Goal: Task Accomplishment & Management: Manage account settings

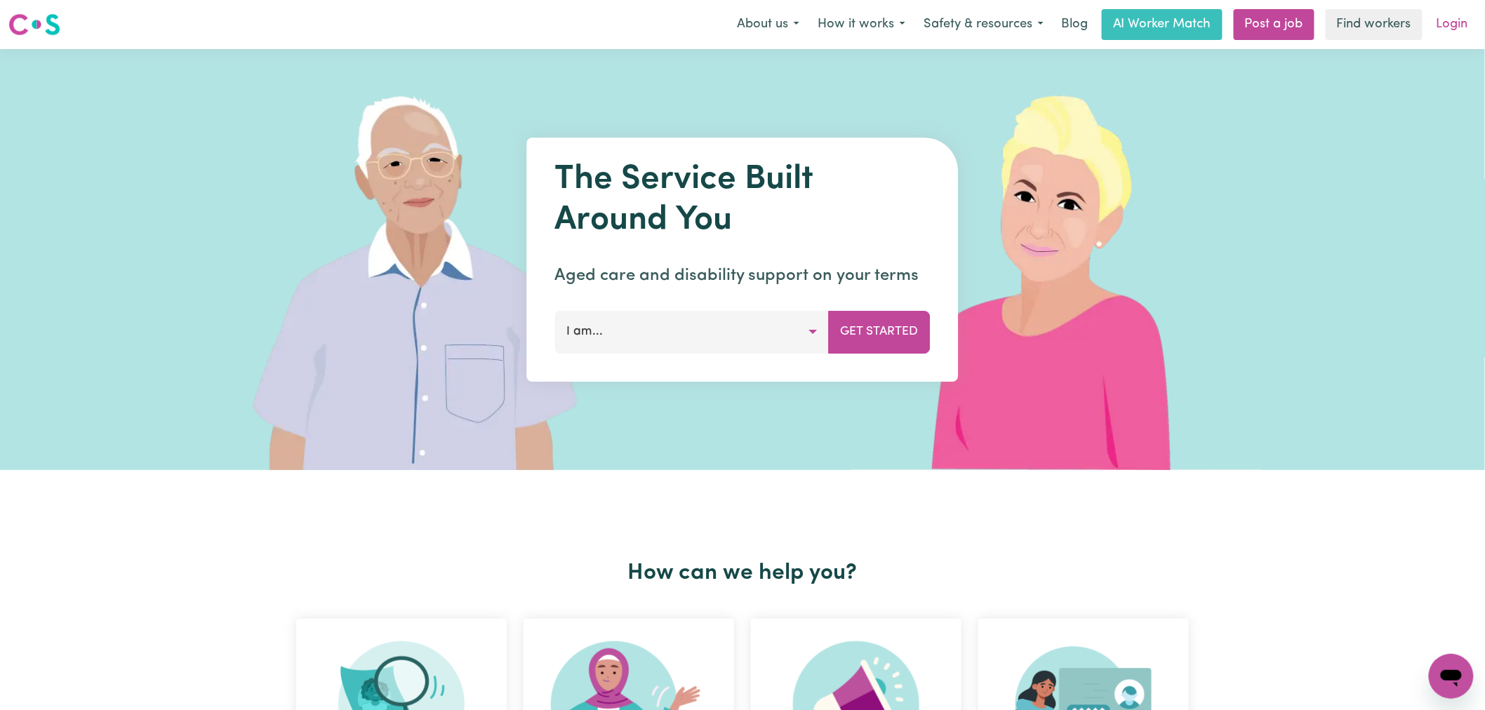
click at [1464, 26] on link "Login" at bounding box center [1452, 24] width 48 height 31
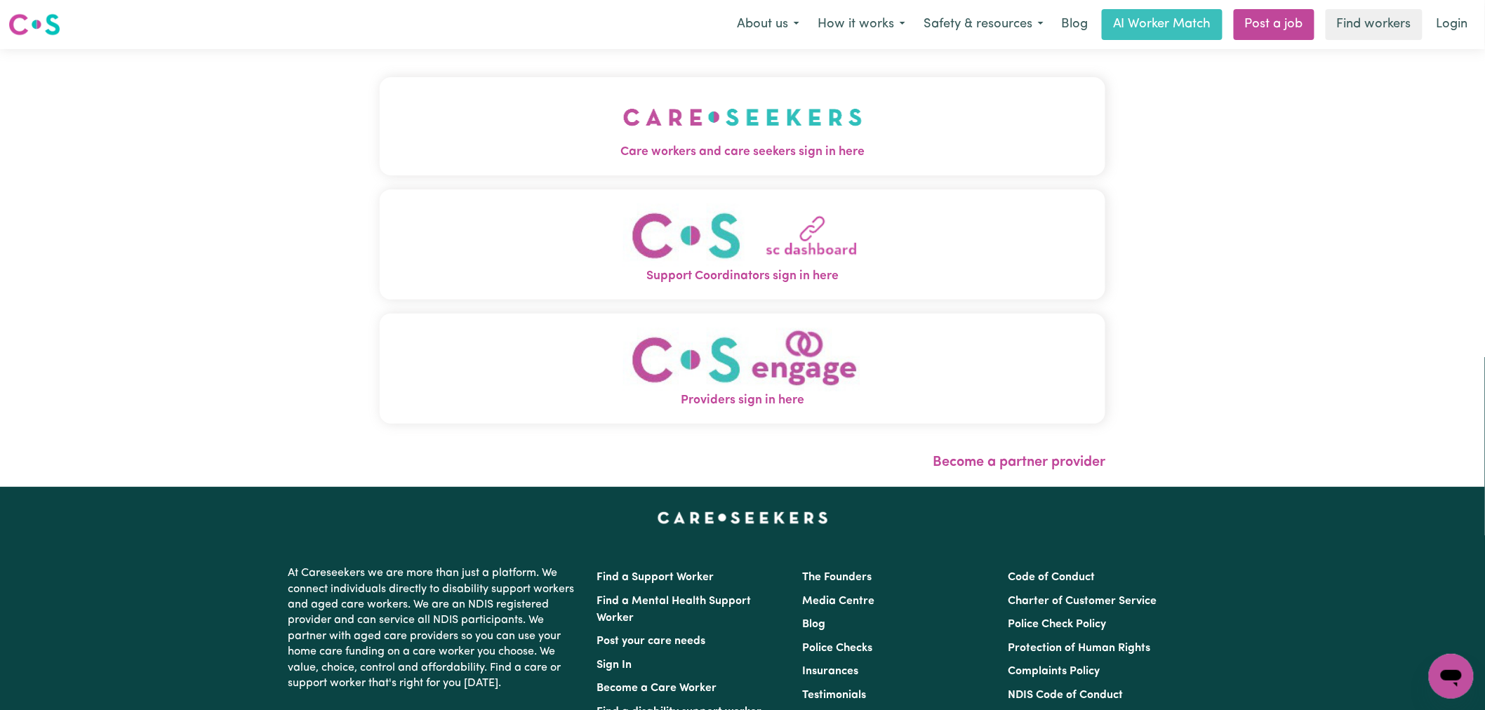
click at [611, 158] on span "Care workers and care seekers sign in here" at bounding box center [743, 152] width 726 height 18
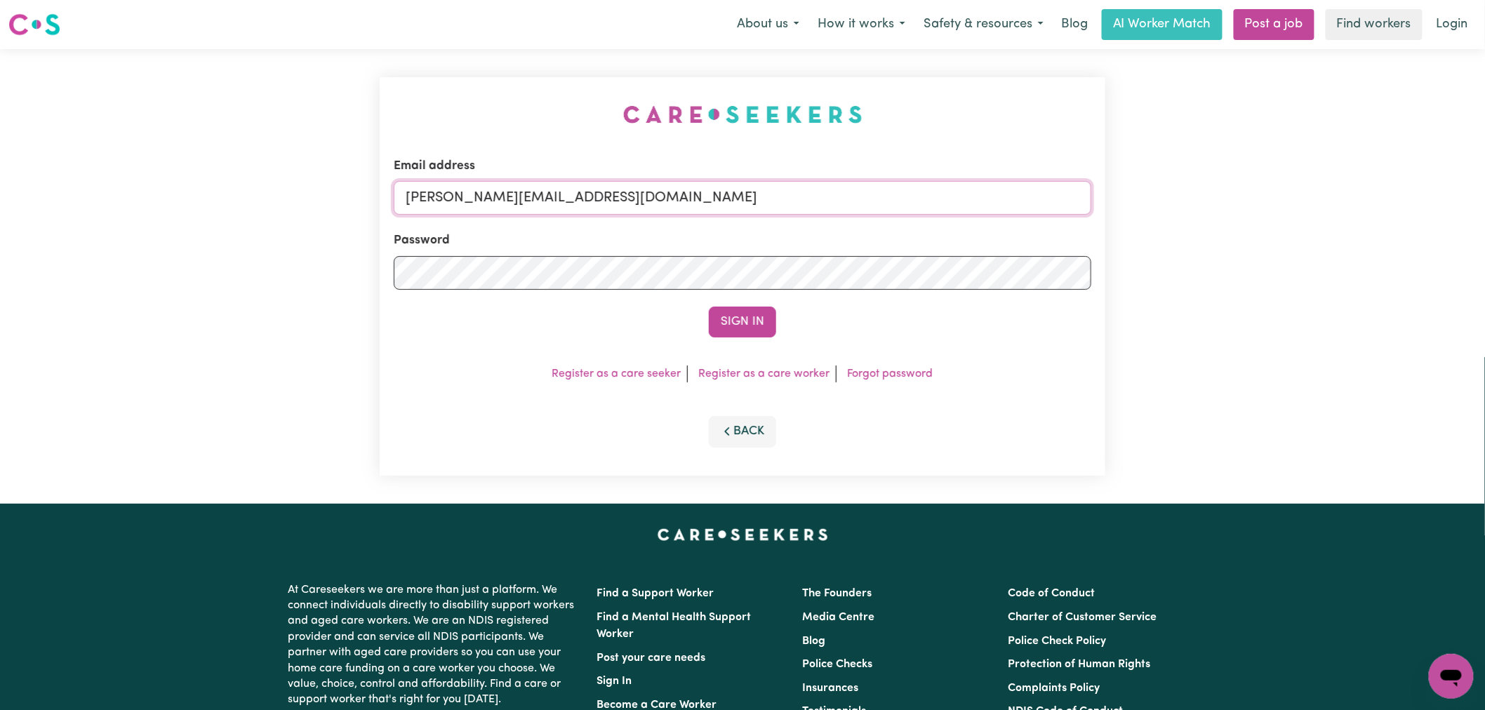
drag, startPoint x: 648, startPoint y: 189, endPoint x: 654, endPoint y: 204, distance: 16.0
click at [648, 189] on input "[PERSON_NAME][EMAIL_ADDRESS][DOMAIN_NAME]" at bounding box center [743, 198] width 698 height 34
drag, startPoint x: 735, startPoint y: 200, endPoint x: 474, endPoint y: 204, distance: 261.1
click at [474, 204] on input "superuser~tracy@harryshelp.com.au" at bounding box center [743, 198] width 698 height 34
type input "superuser~tracy@harryshelp.com.au"
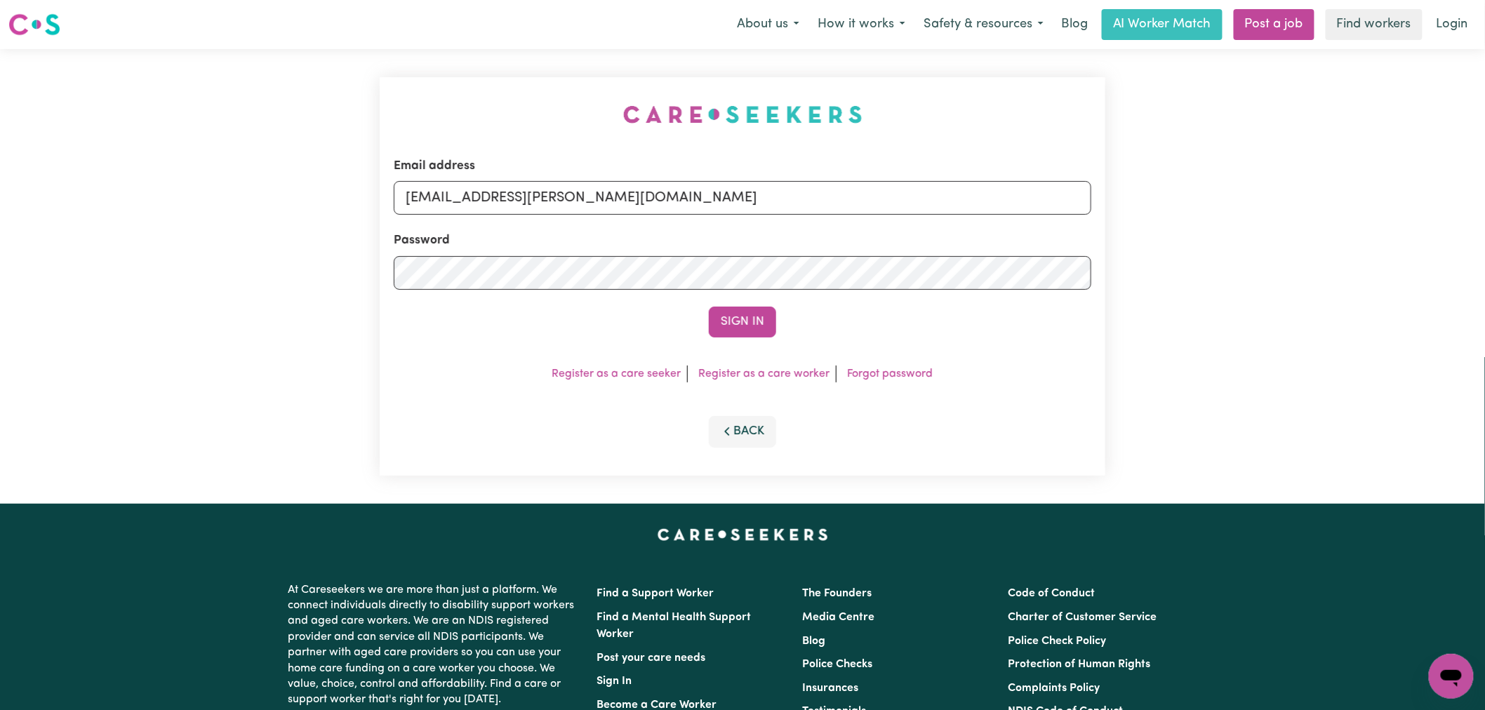
click at [709, 307] on button "Sign In" at bounding box center [742, 322] width 67 height 31
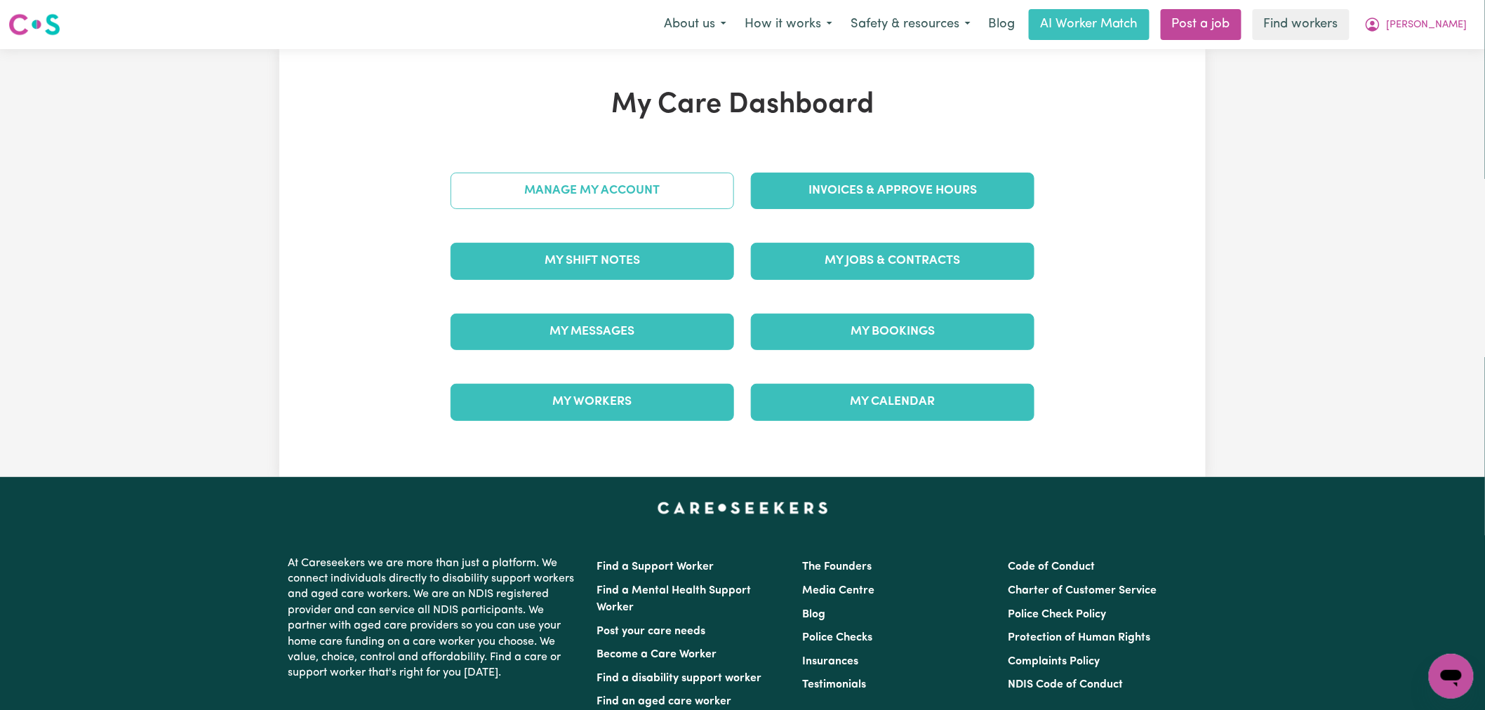
click at [598, 190] on link "Manage My Account" at bounding box center [593, 191] width 284 height 36
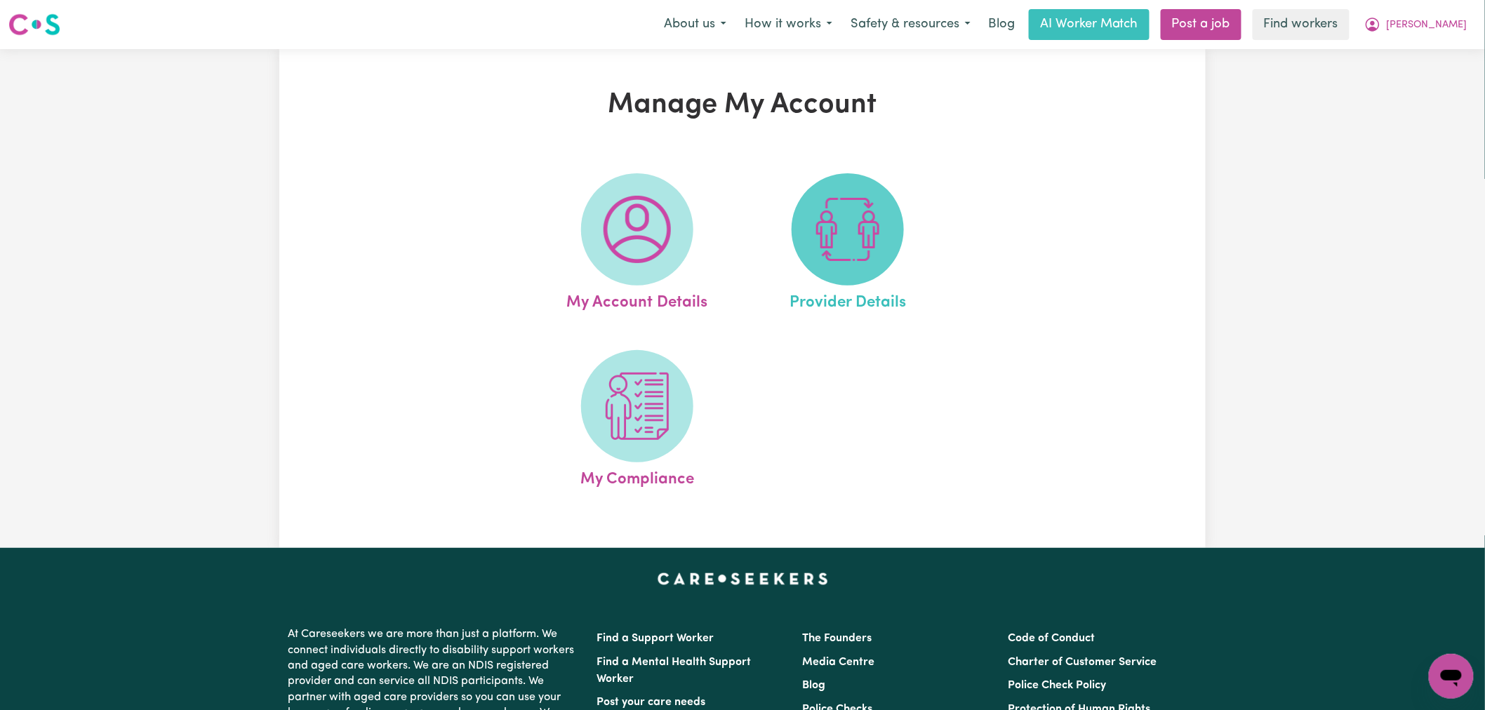
click at [861, 220] on img at bounding box center [847, 229] width 67 height 67
select select "NDIS_FUNDING_AGENCY_MANAGED"
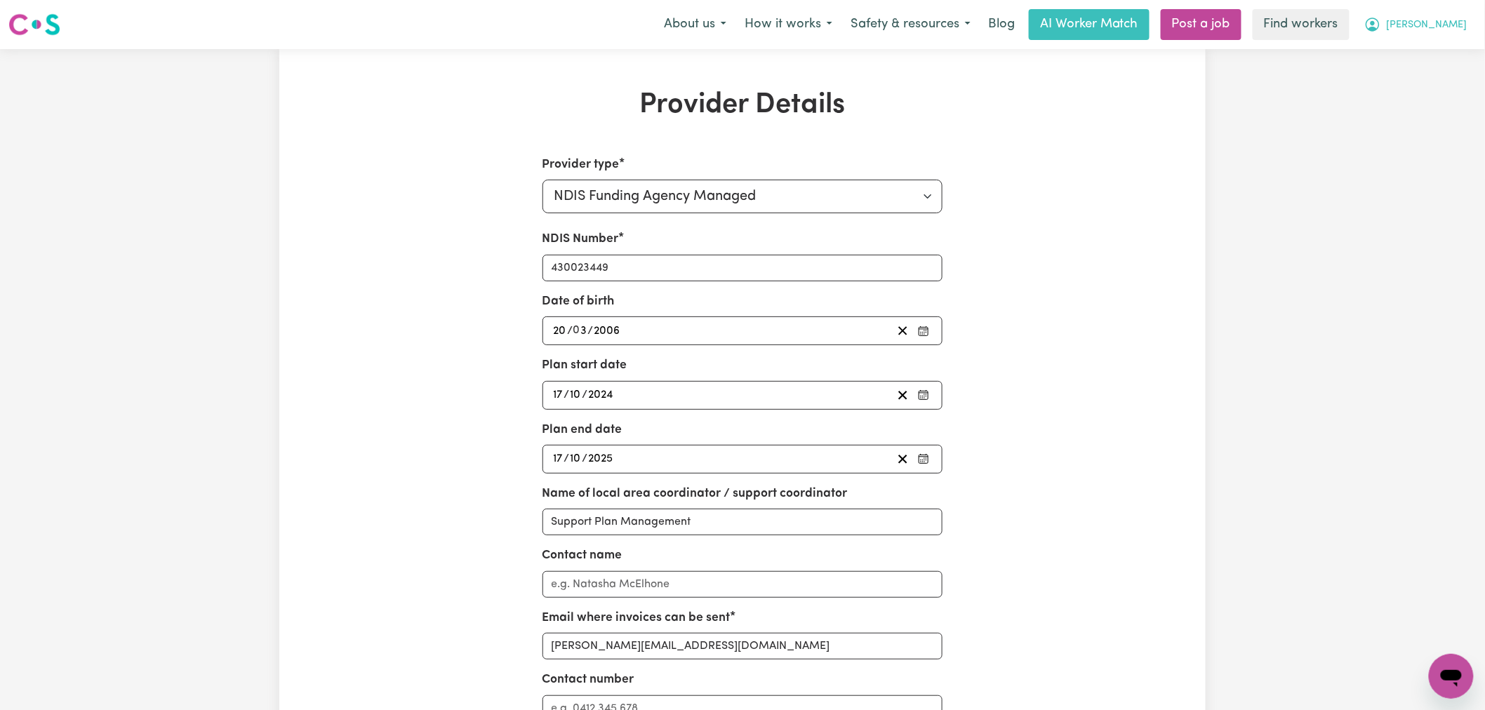
click at [1460, 19] on span "[PERSON_NAME]" at bounding box center [1427, 25] width 81 height 15
click at [1453, 58] on link "My Dashboard" at bounding box center [1420, 54] width 111 height 27
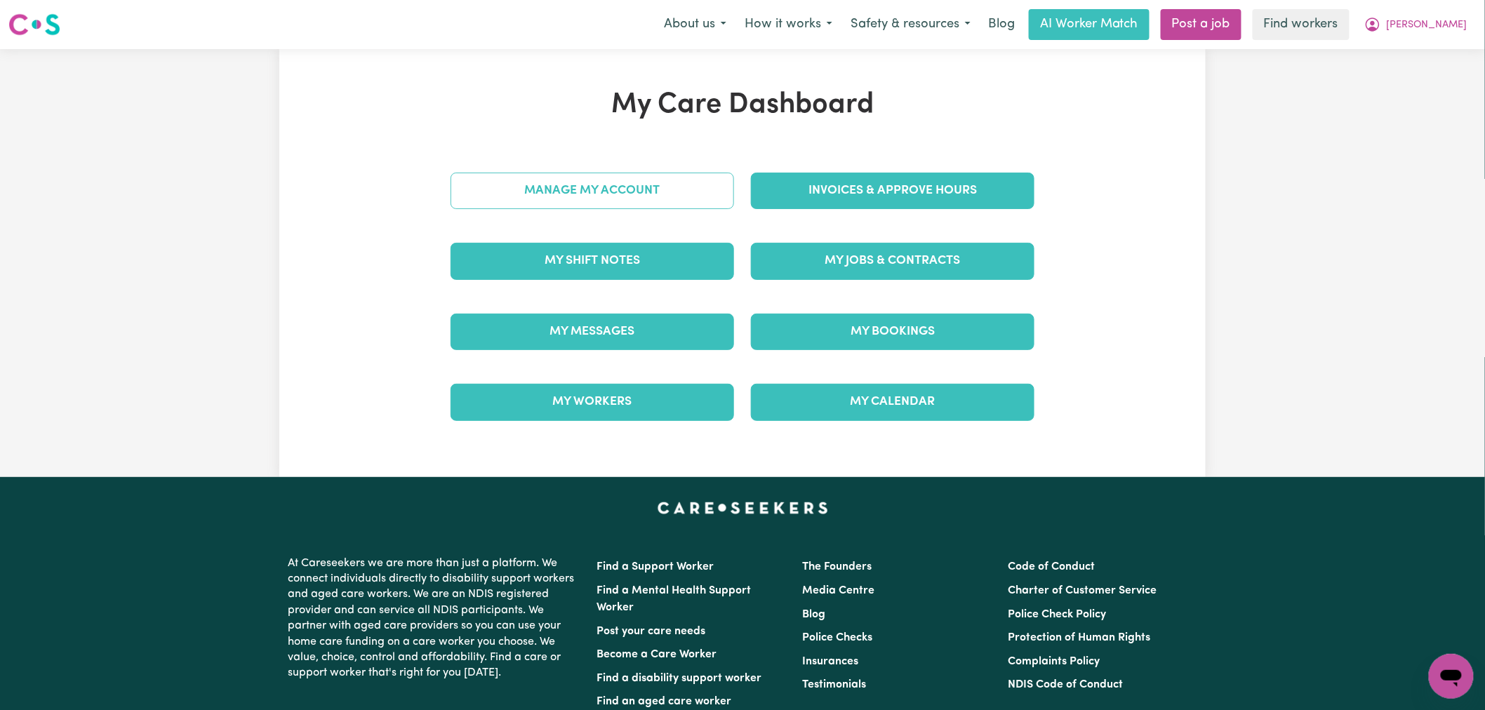
click at [597, 196] on link "Manage My Account" at bounding box center [593, 191] width 284 height 36
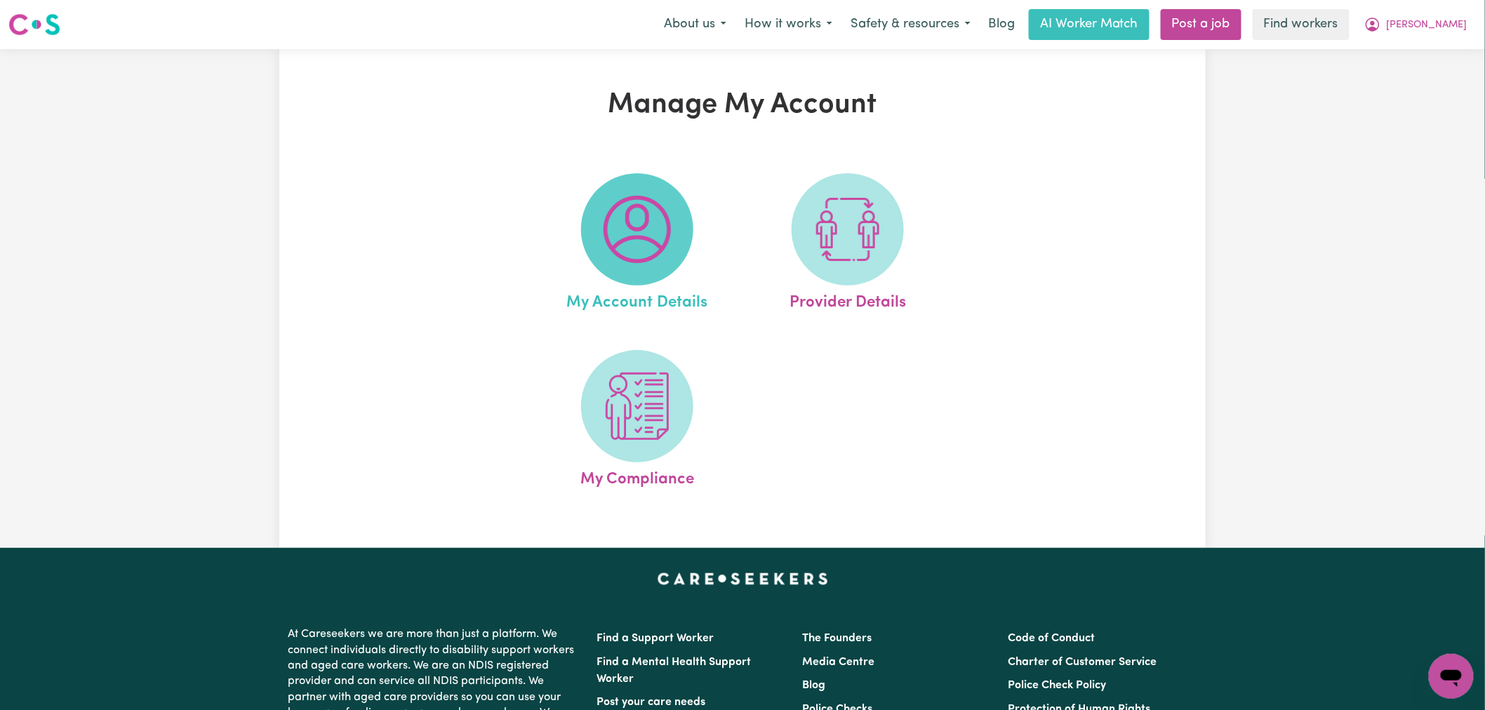
click at [647, 214] on img at bounding box center [637, 229] width 67 height 67
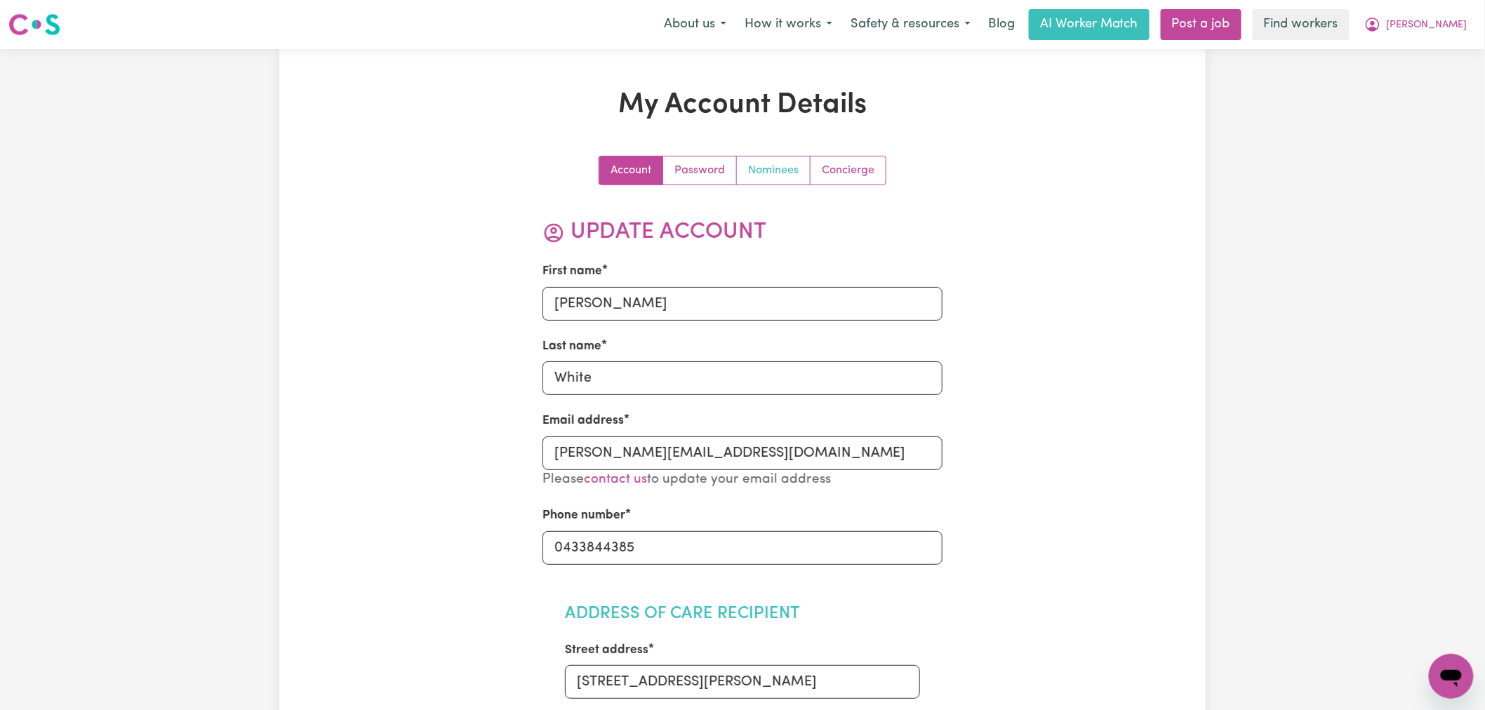
click at [787, 165] on link "Nominees" at bounding box center [774, 170] width 74 height 28
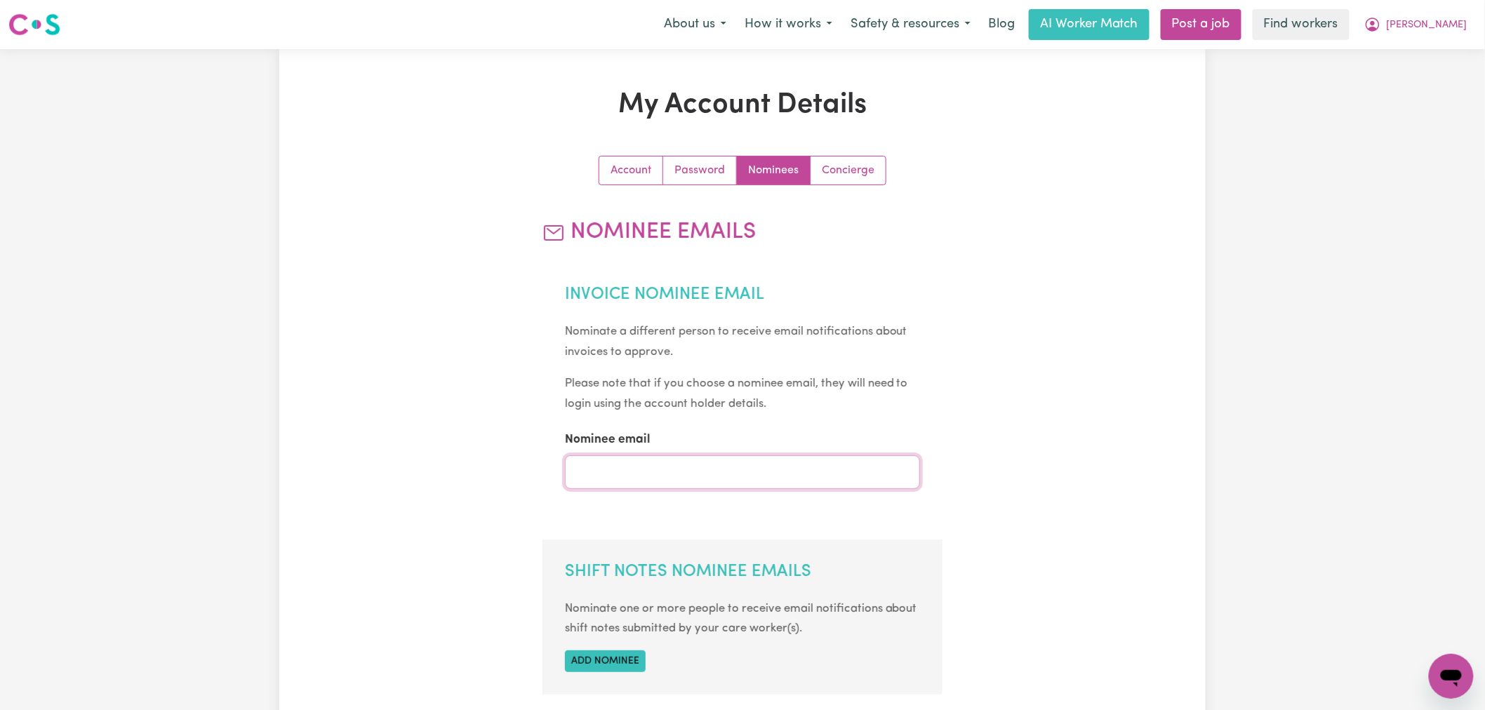
click at [675, 473] on input "Nominee email" at bounding box center [743, 472] width 356 height 34
type input "[PERSON_NAME][EMAIL_ADDRESS][DOMAIN_NAME]"
click at [857, 281] on section "Invoice Nominee Email Nominate a different person to receive email notification…" at bounding box center [742, 394] width 401 height 265
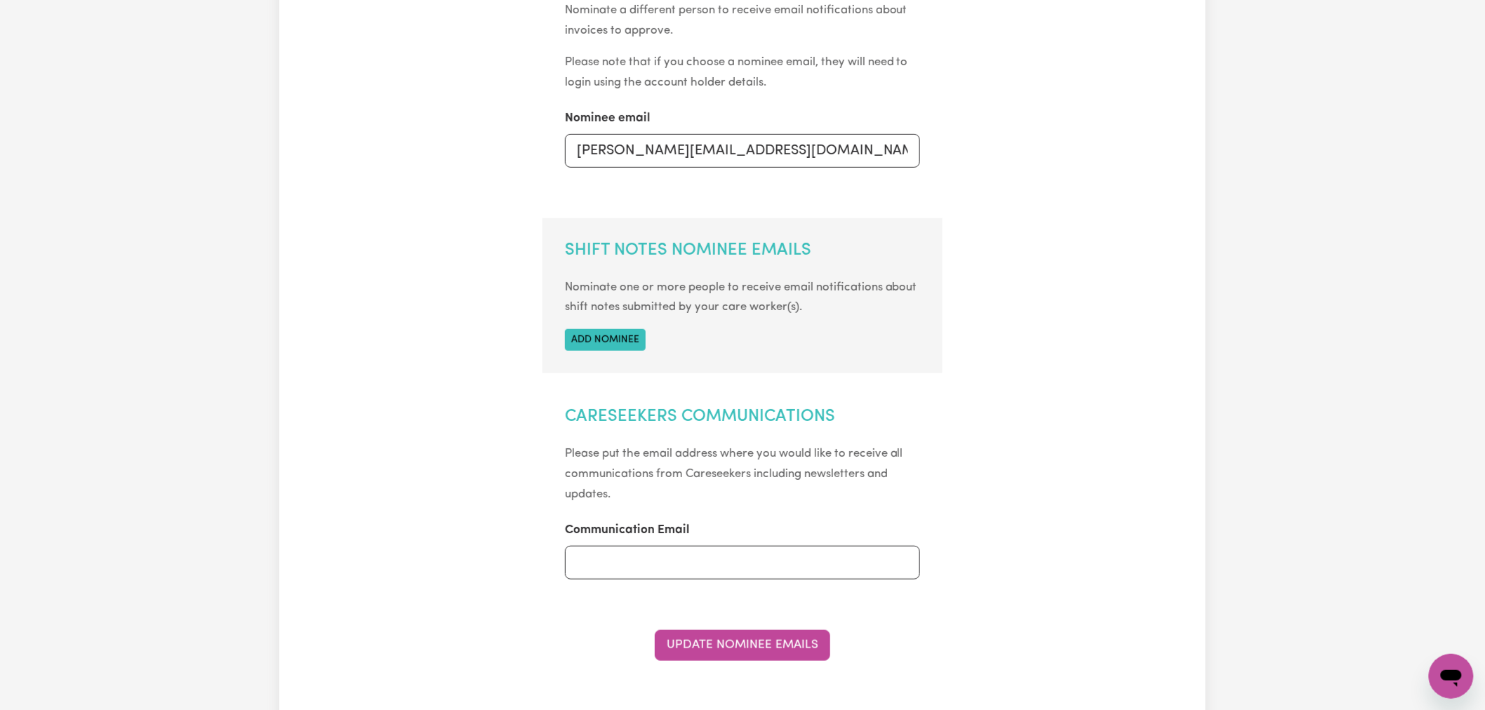
scroll to position [467, 0]
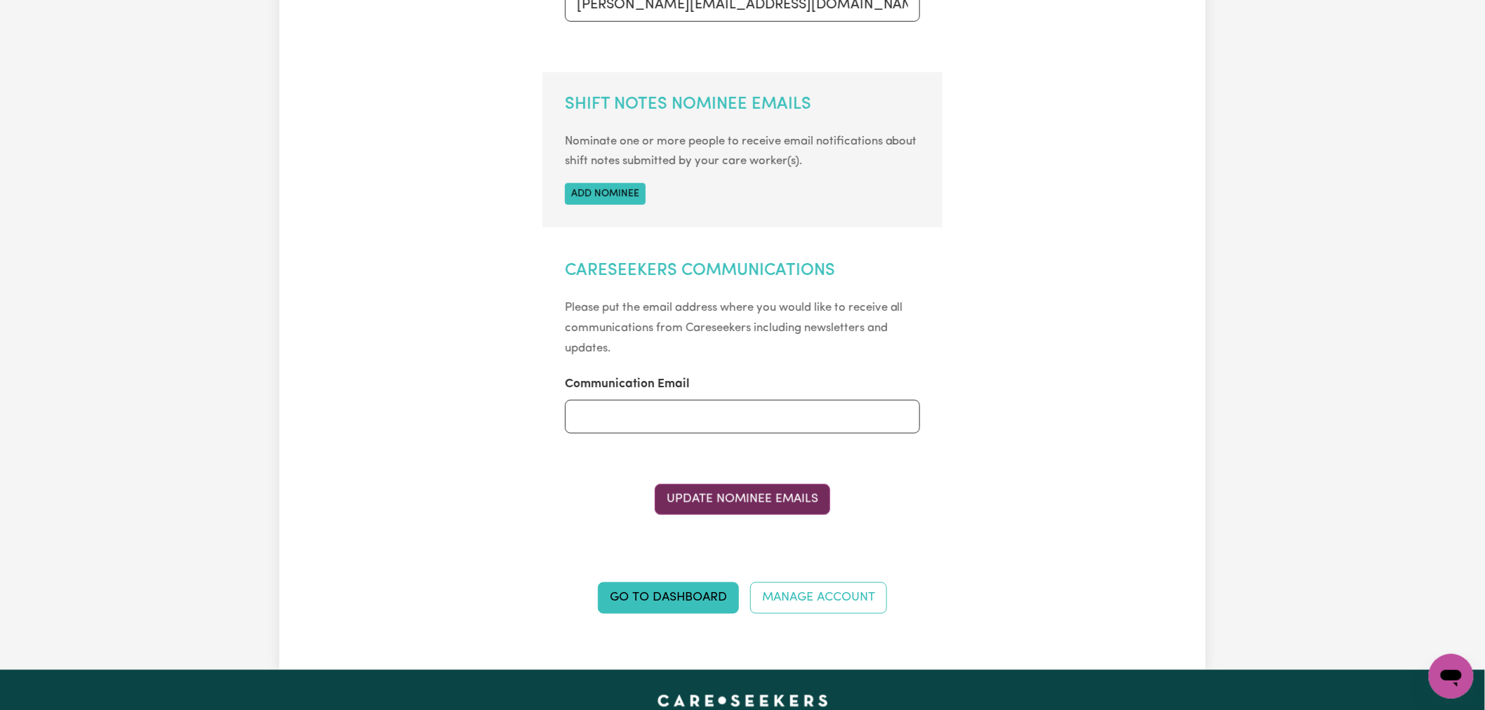
click at [784, 503] on button "Update Nominee Emails" at bounding box center [742, 499] width 175 height 31
click at [774, 509] on button "Update Nominee Emails" at bounding box center [742, 499] width 175 height 31
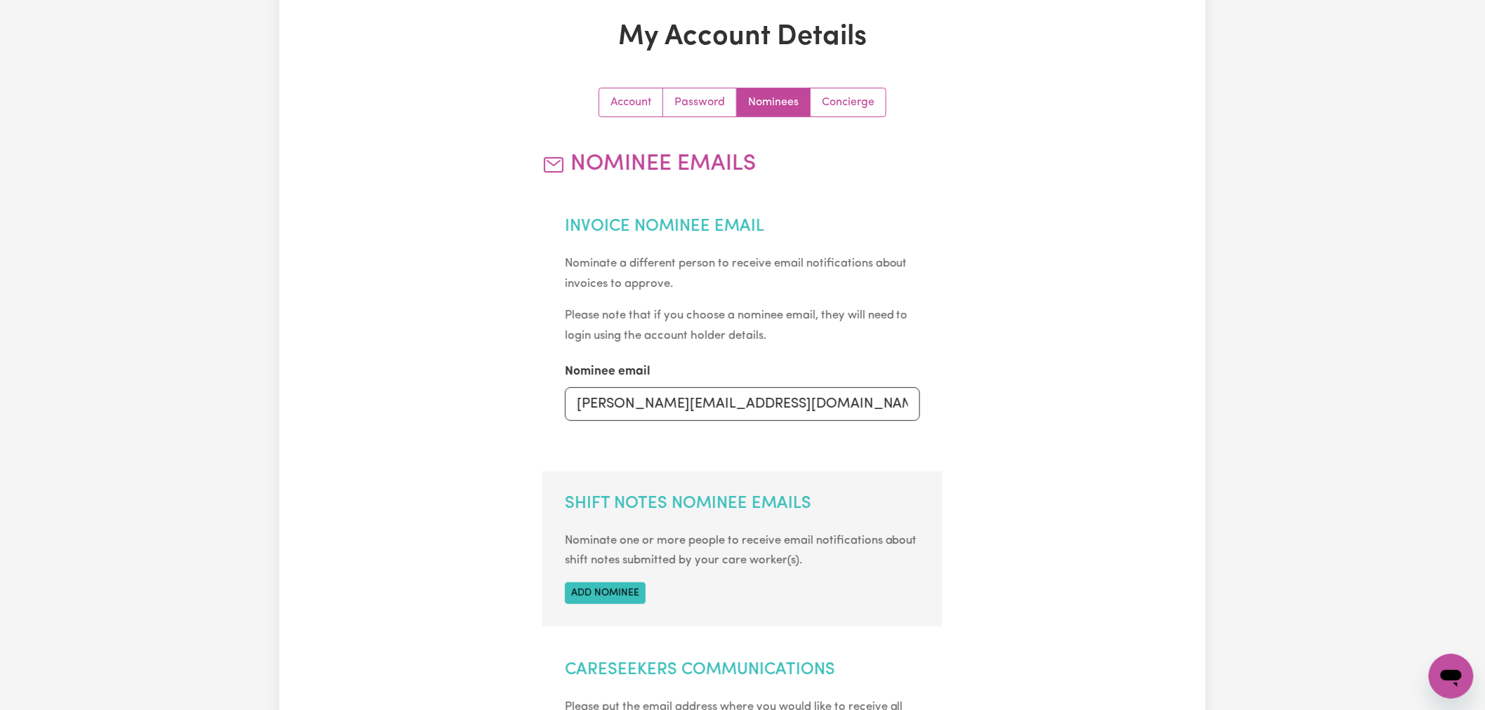
scroll to position [0, 0]
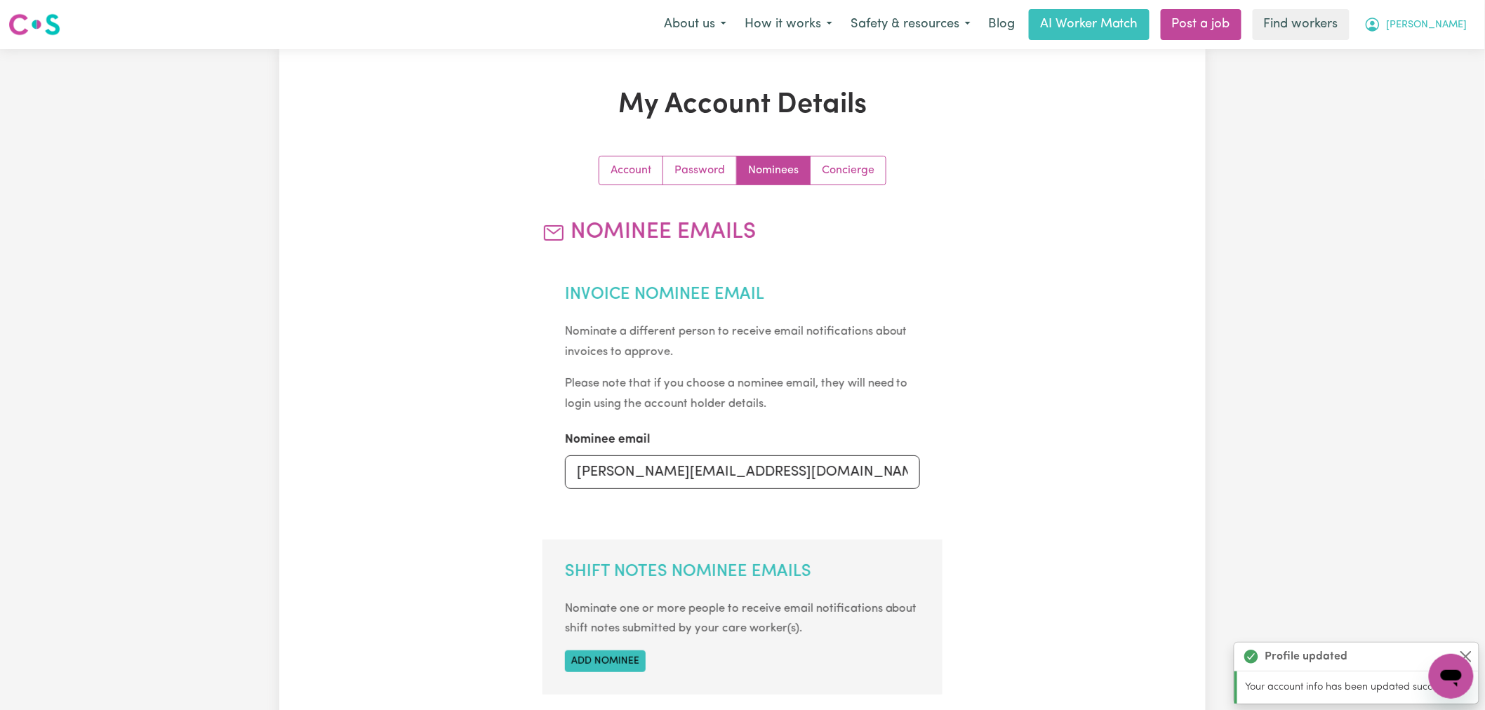
click at [1444, 17] on button "[PERSON_NAME]" at bounding box center [1415, 24] width 121 height 29
click at [1442, 50] on link "My Dashboard" at bounding box center [1420, 54] width 111 height 27
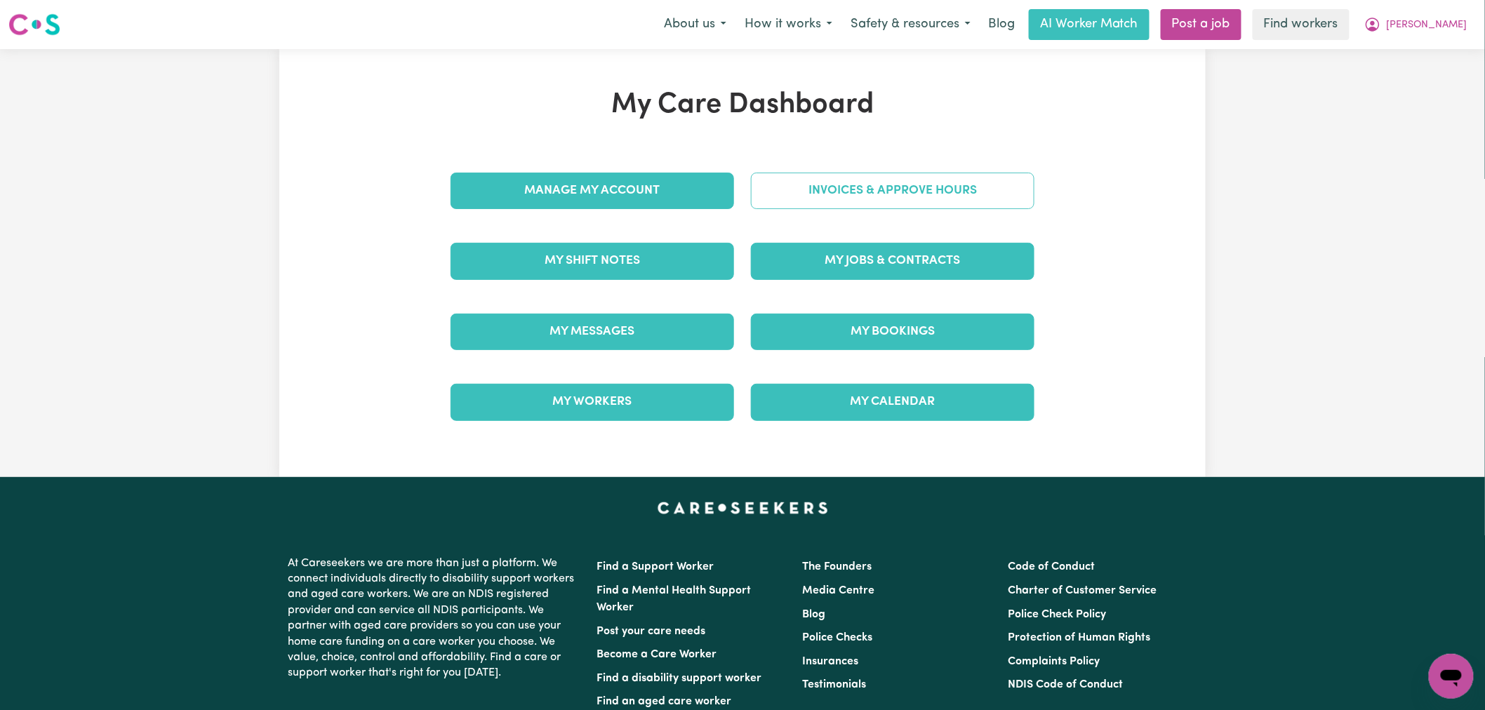
click at [944, 187] on link "Invoices & Approve Hours" at bounding box center [893, 191] width 284 height 36
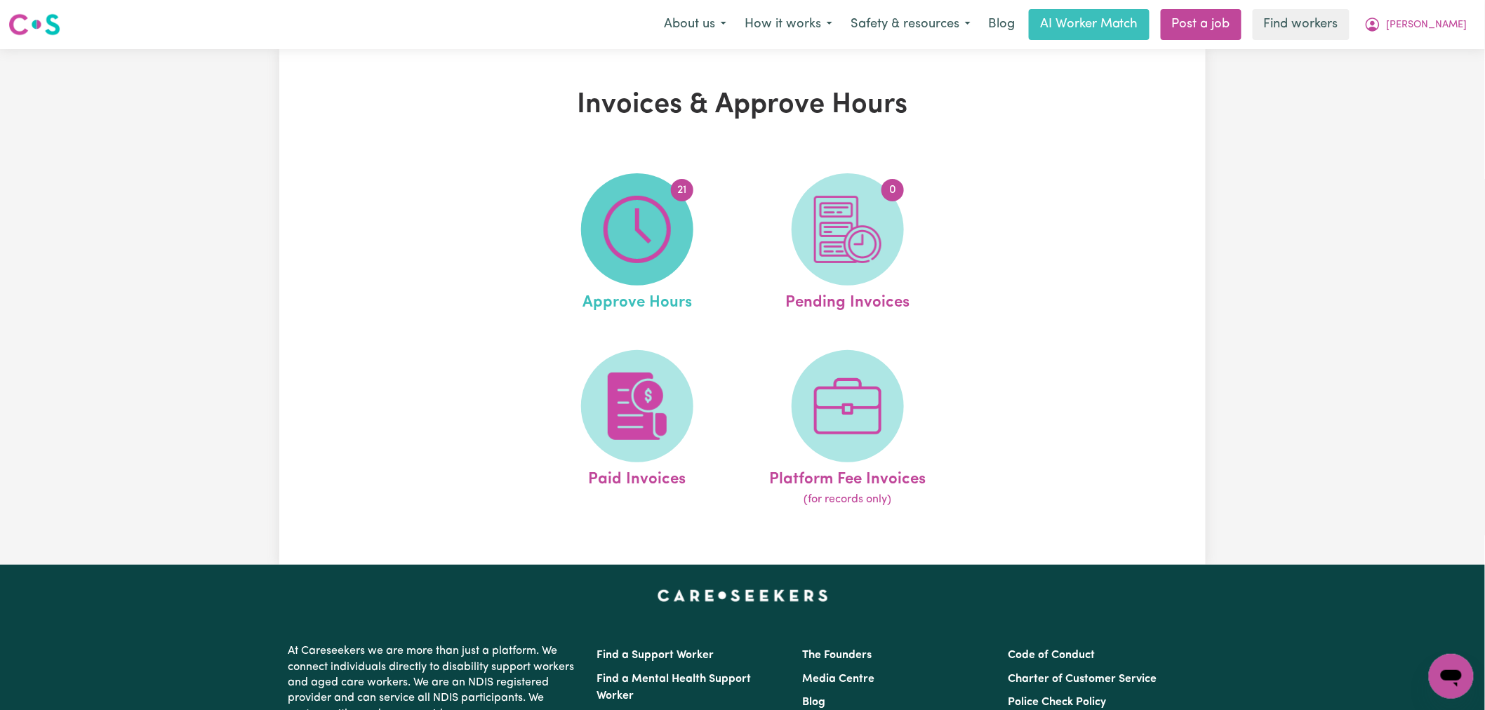
click at [677, 234] on span "21" at bounding box center [637, 229] width 112 height 112
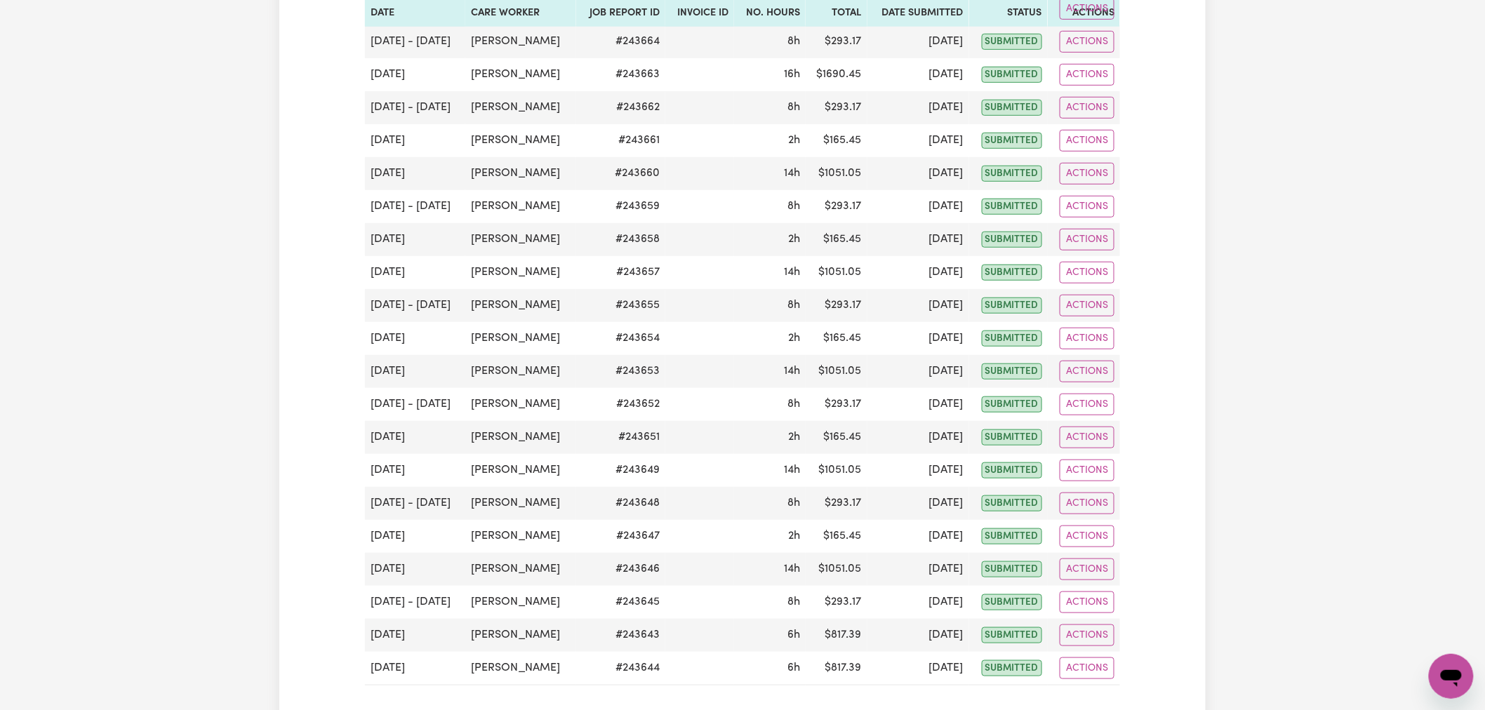
scroll to position [467, 0]
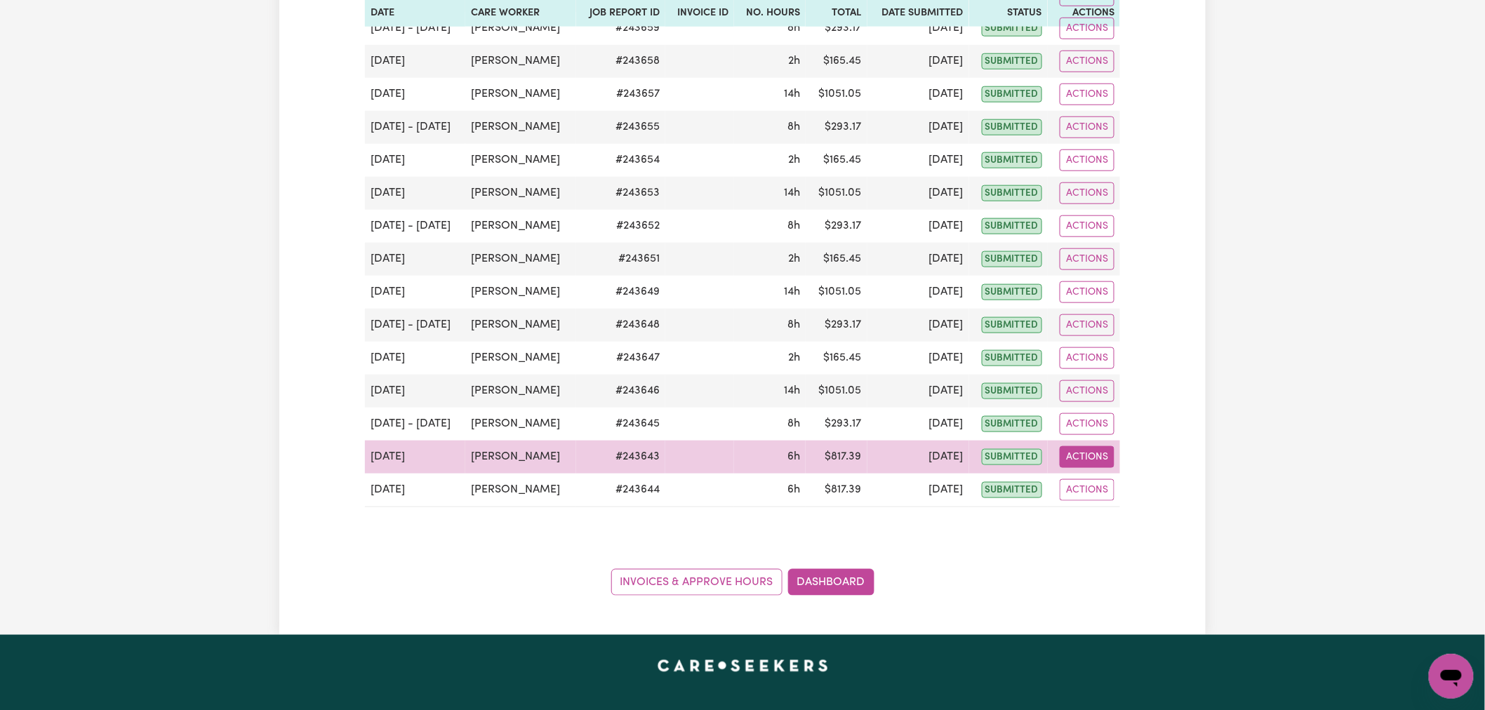
click at [1089, 457] on button "Actions" at bounding box center [1087, 457] width 55 height 22
click at [1107, 487] on link "View Job Report" at bounding box center [1121, 490] width 120 height 28
select select "pm"
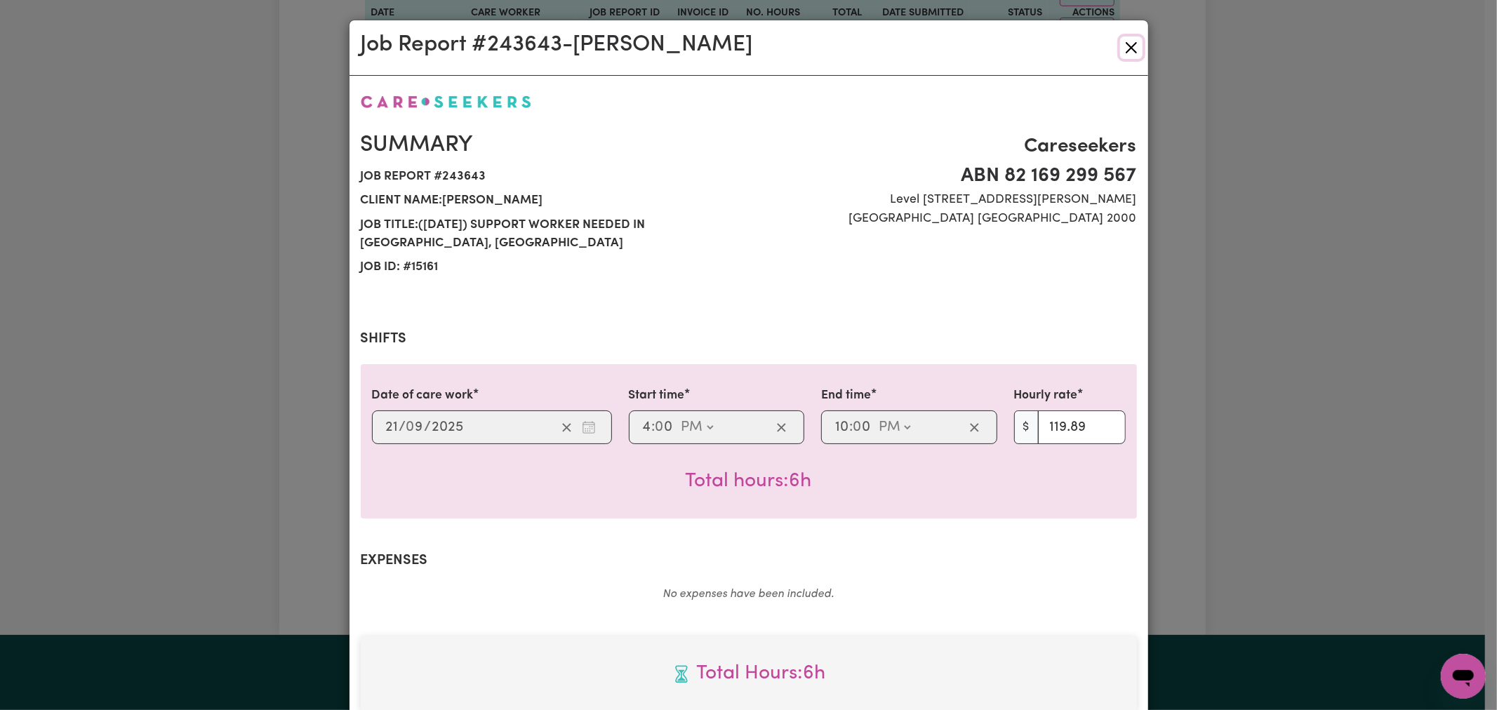
click at [1128, 42] on button "Close" at bounding box center [1131, 47] width 22 height 22
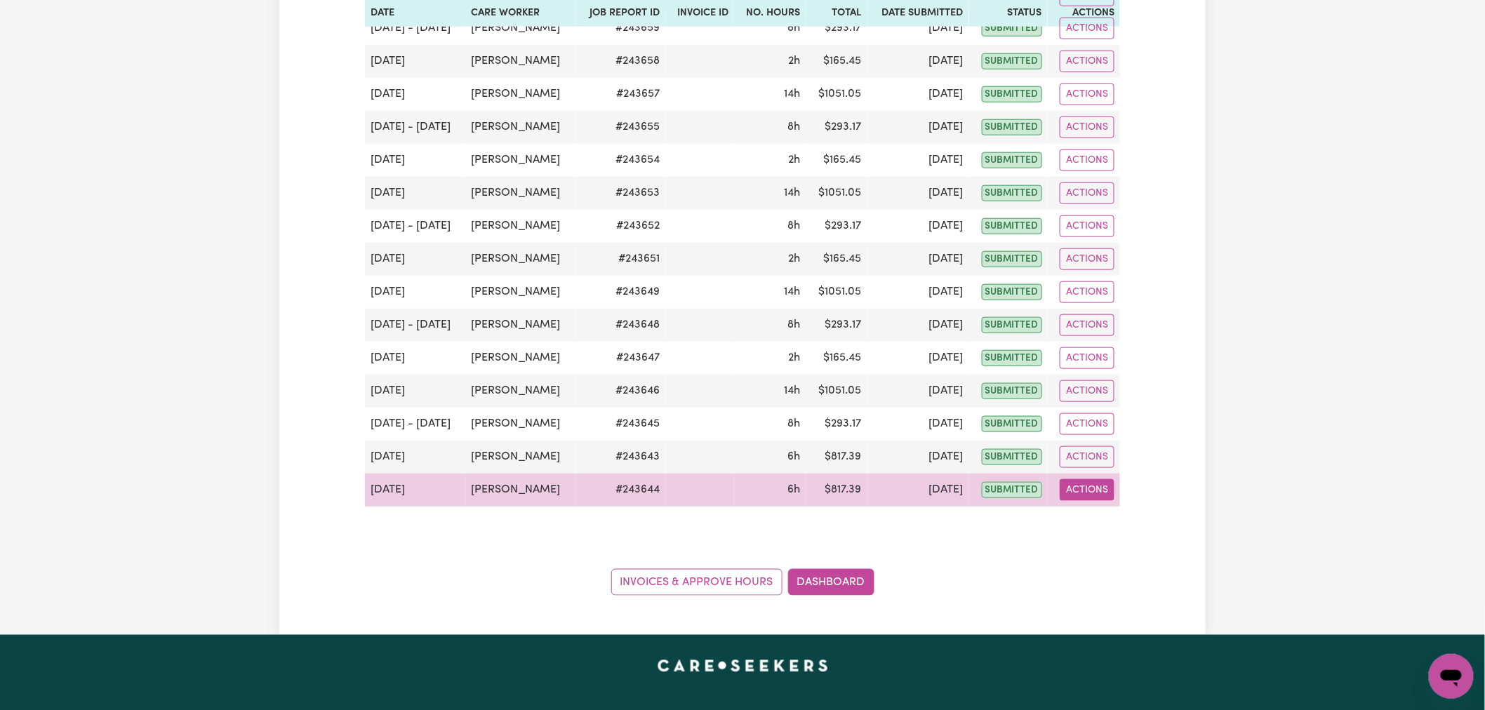
click at [1081, 486] on button "Actions" at bounding box center [1087, 490] width 55 height 22
click at [1111, 514] on link "View Job Report" at bounding box center [1121, 523] width 120 height 28
select select "pm"
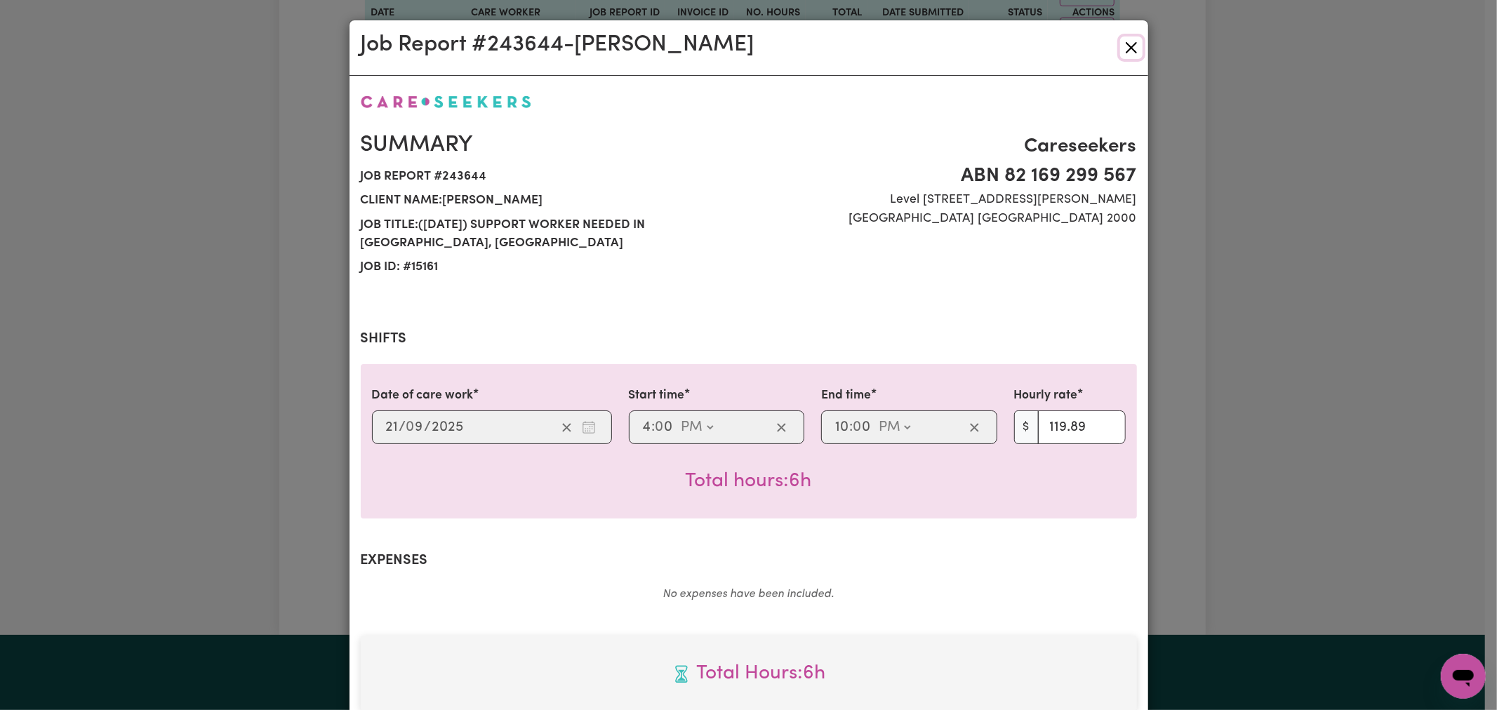
click at [1120, 45] on button "Close" at bounding box center [1131, 47] width 22 height 22
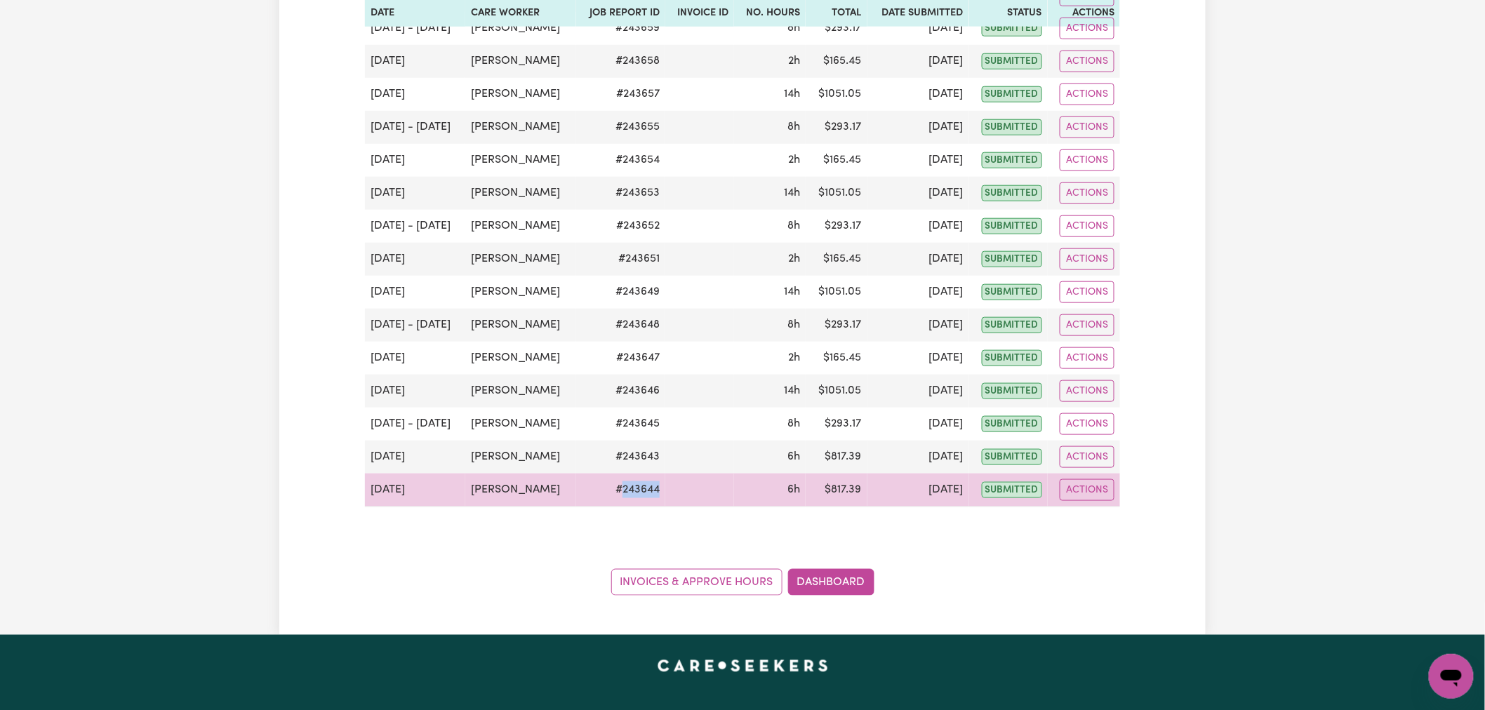
drag, startPoint x: 661, startPoint y: 493, endPoint x: 618, endPoint y: 495, distance: 43.6
click at [618, 495] on tr "Sep 21 Connie Graham # 243644 6h $ 817.39 Sep 29 submitted Actions View Job Rep…" at bounding box center [742, 491] width 755 height 34
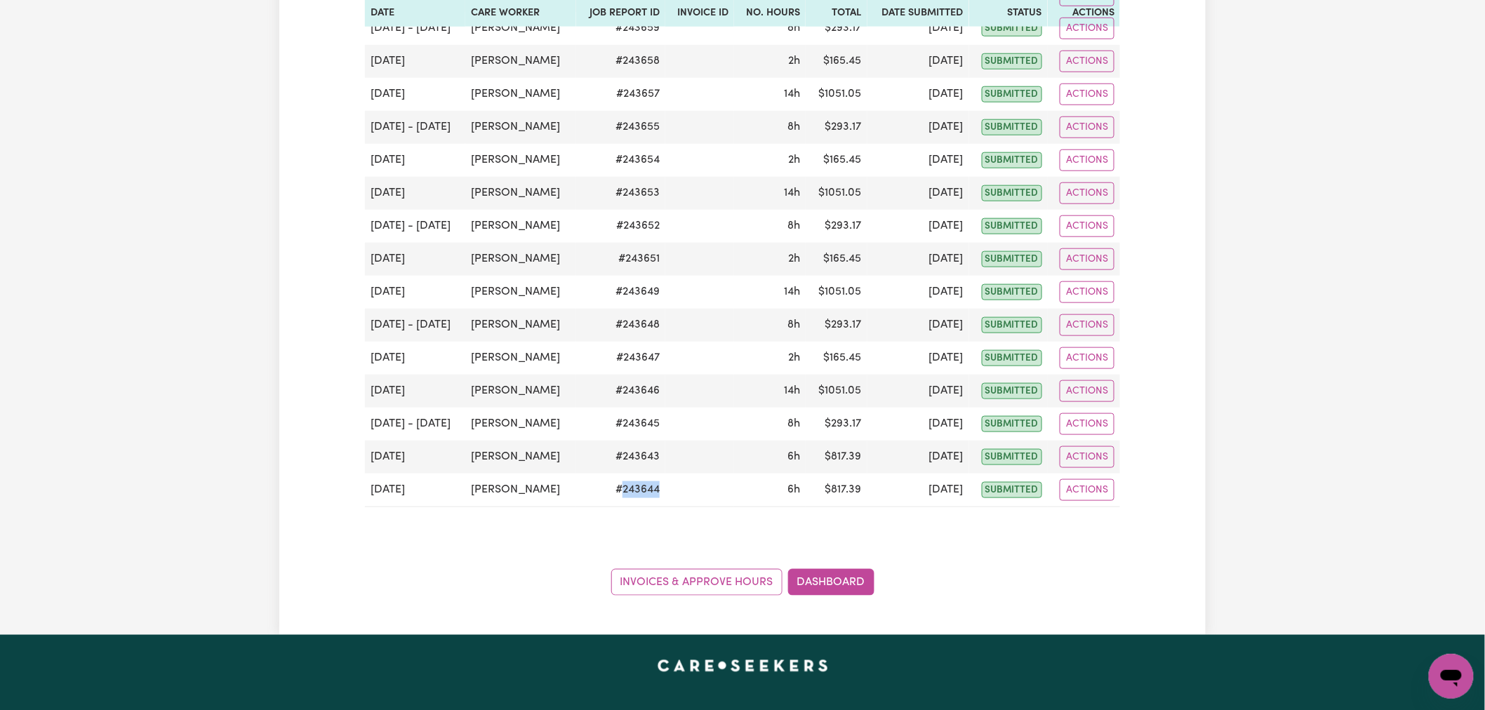
copy td "243644"
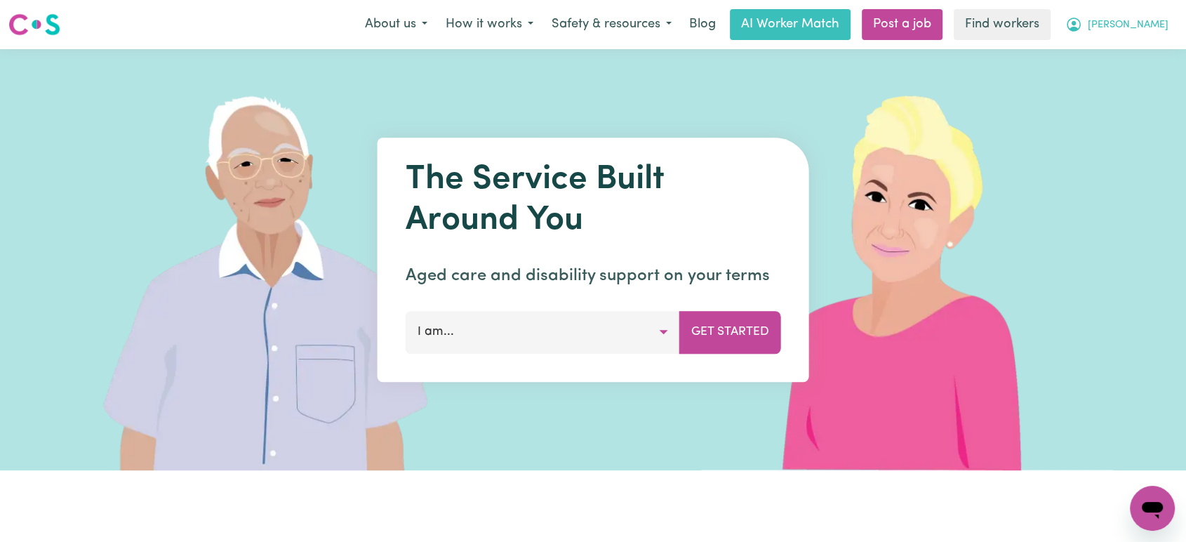
click at [1138, 27] on span "[PERSON_NAME]" at bounding box center [1128, 25] width 81 height 15
click at [1121, 74] on link "Logout" at bounding box center [1121, 80] width 111 height 27
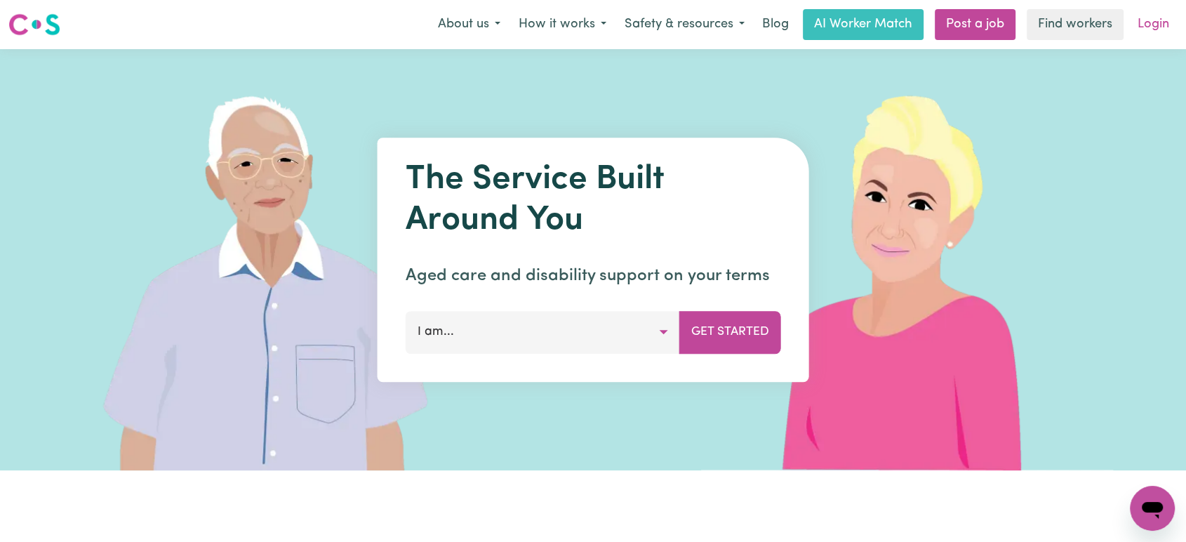
click at [1147, 29] on link "Login" at bounding box center [1153, 24] width 48 height 31
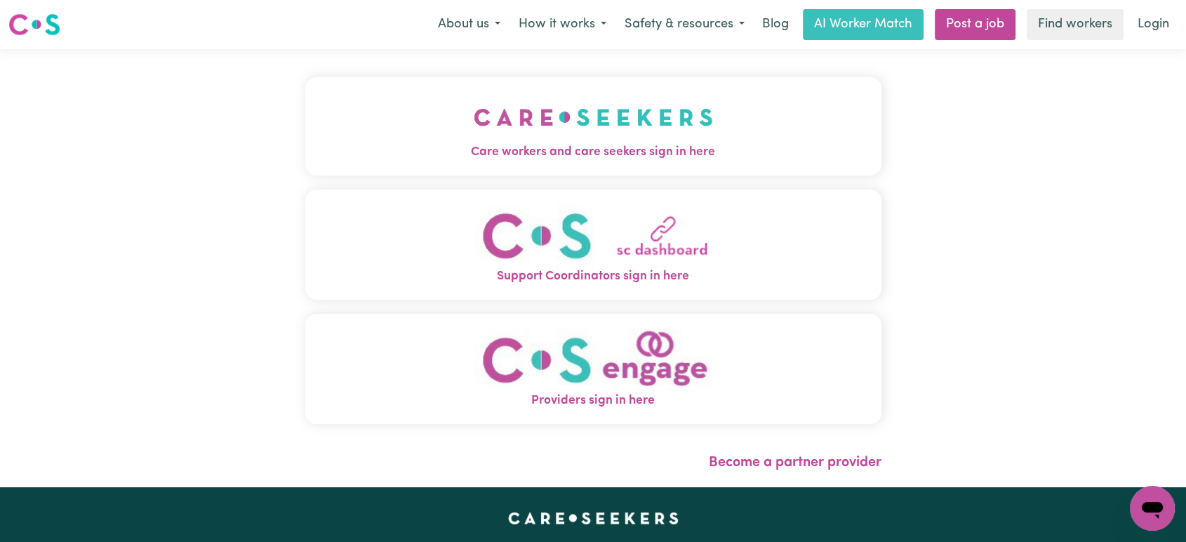
click at [661, 152] on span "Care workers and care seekers sign in here" at bounding box center [593, 152] width 576 height 18
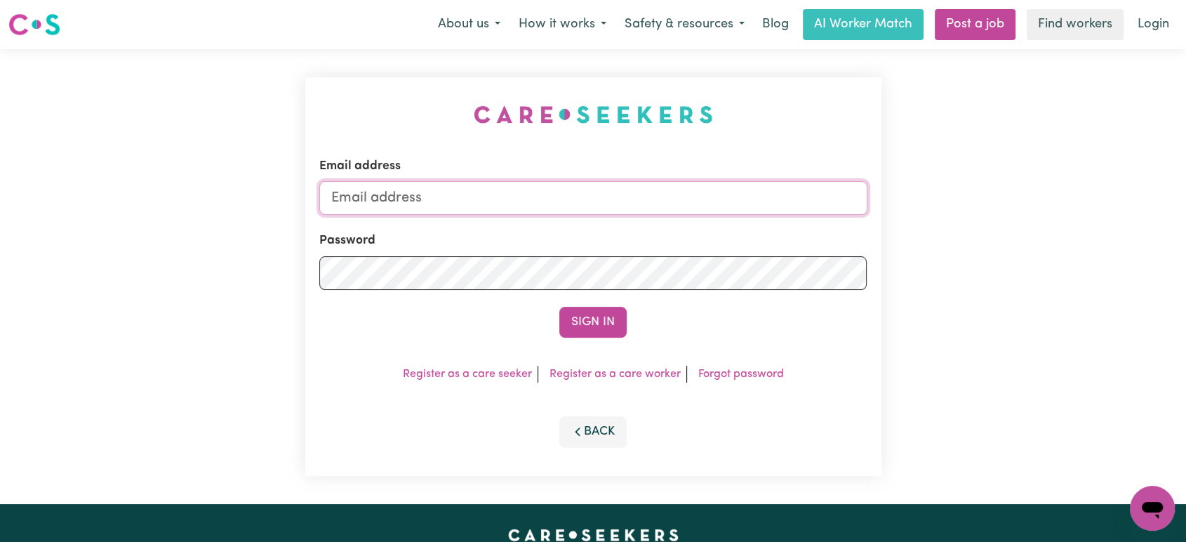
type input "[PERSON_NAME][EMAIL_ADDRESS][DOMAIN_NAME]"
click at [662, 326] on div "Sign In" at bounding box center [593, 322] width 548 height 31
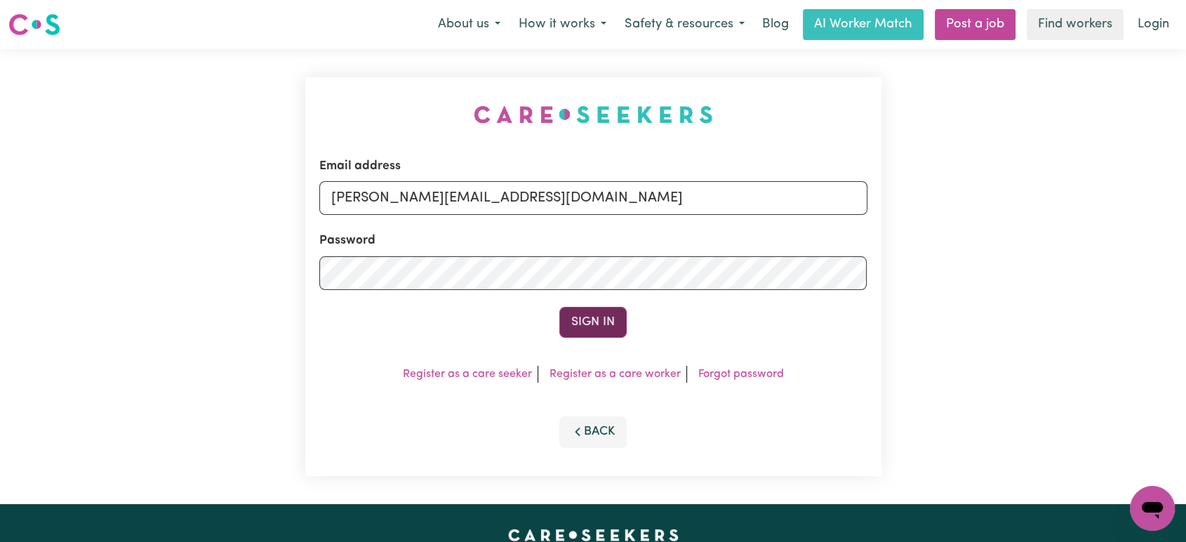
click at [615, 324] on button "Sign In" at bounding box center [592, 322] width 67 height 31
